Goal: Task Accomplishment & Management: Use online tool/utility

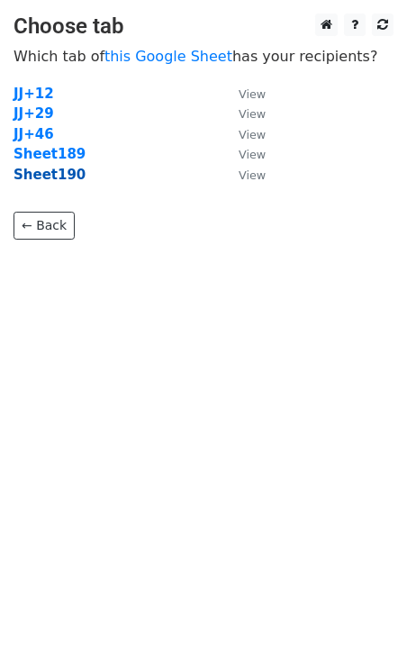
click at [53, 181] on strong "Sheet190" at bounding box center [50, 175] width 72 height 16
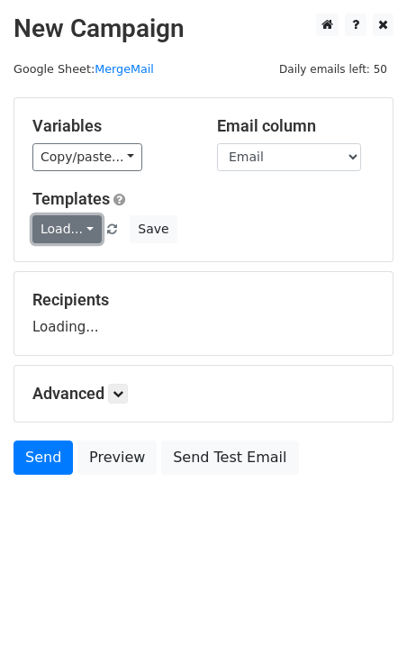
click at [68, 233] on link "Load..." at bounding box center [66, 229] width 69 height 28
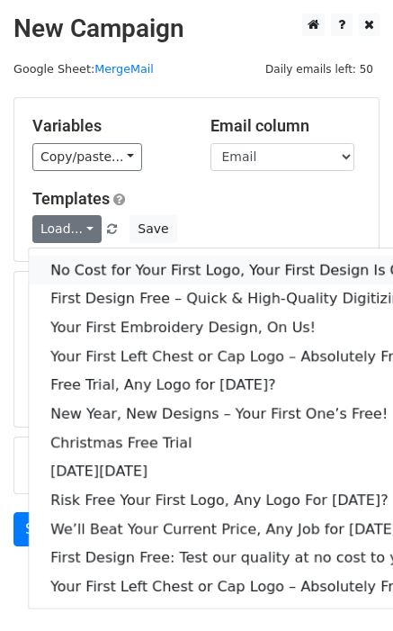
click at [103, 262] on link "No Cost for Your First Logo, Your First Design Is On Us!" at bounding box center [245, 270] width 432 height 29
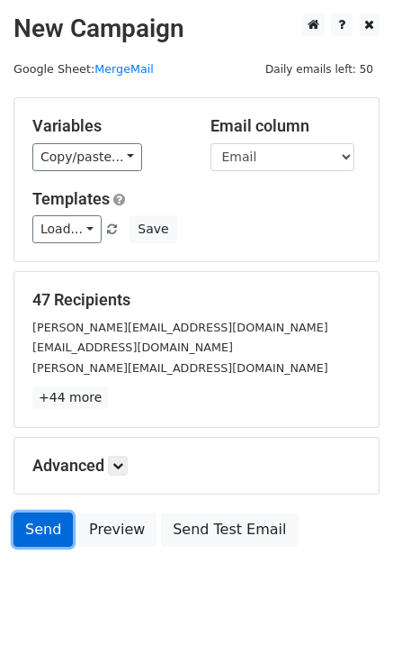
click at [32, 520] on link "Send" at bounding box center [43, 529] width 59 height 34
